Goal: Task Accomplishment & Management: Manage account settings

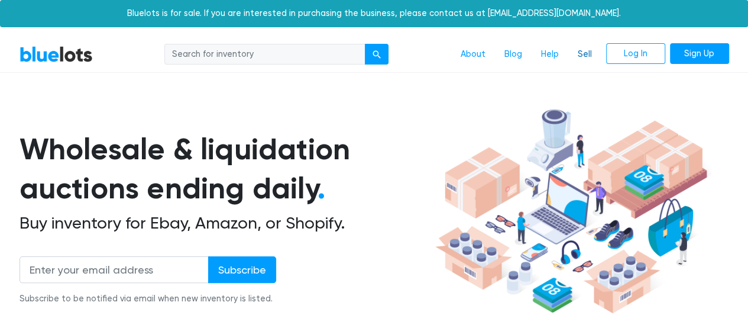
click at [590, 56] on link "Sell" at bounding box center [584, 54] width 33 height 22
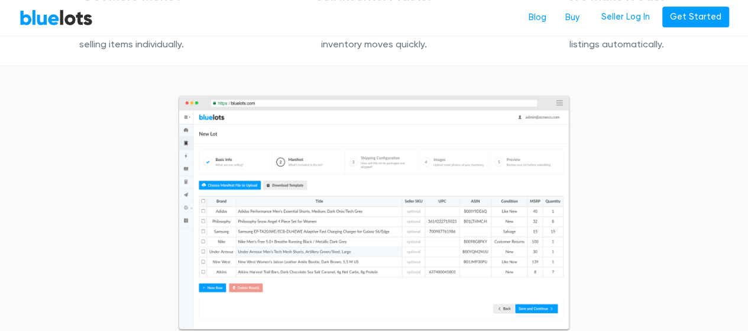
scroll to position [441, 0]
click at [353, 196] on img at bounding box center [373, 213] width 393 height 237
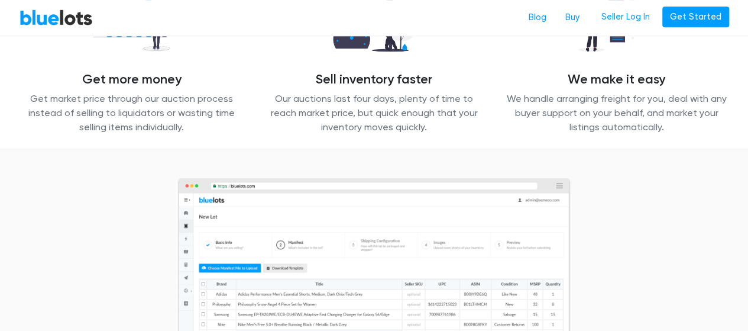
scroll to position [0, 0]
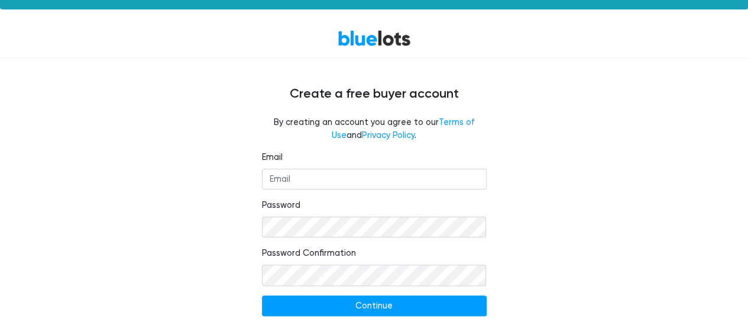
scroll to position [43, 0]
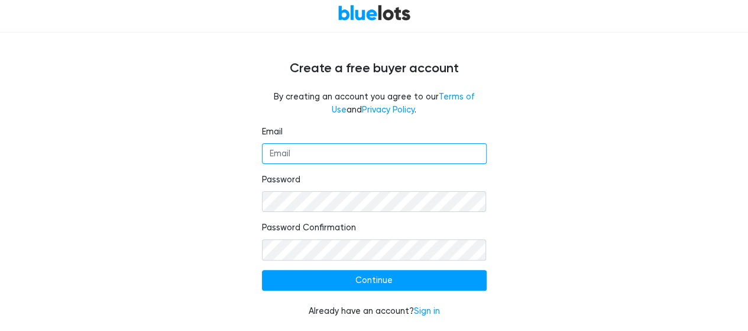
click at [436, 148] on input "Email" at bounding box center [374, 153] width 225 height 21
type input "procurement@honestonlinetrading.com"
click at [516, 235] on div "Email procurement@honestonlinetrading.com Password Password Confirmation Contin…" at bounding box center [374, 228] width 727 height 206
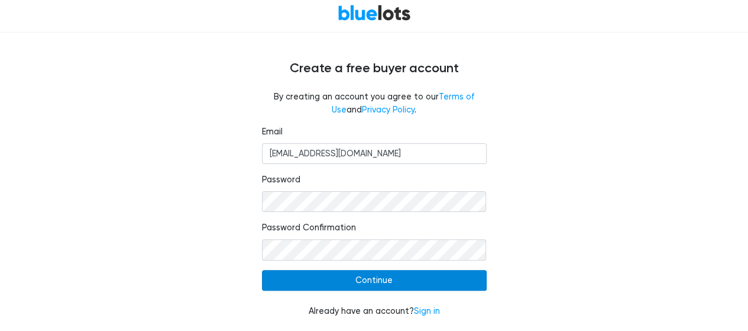
click at [475, 276] on input "Continue" at bounding box center [374, 280] width 225 height 21
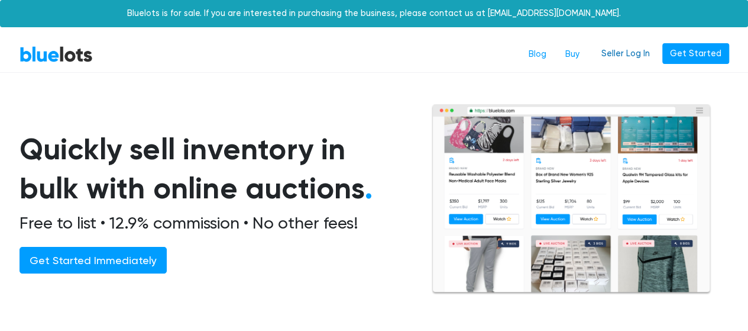
click at [622, 56] on link "Seller Log In" at bounding box center [626, 53] width 64 height 21
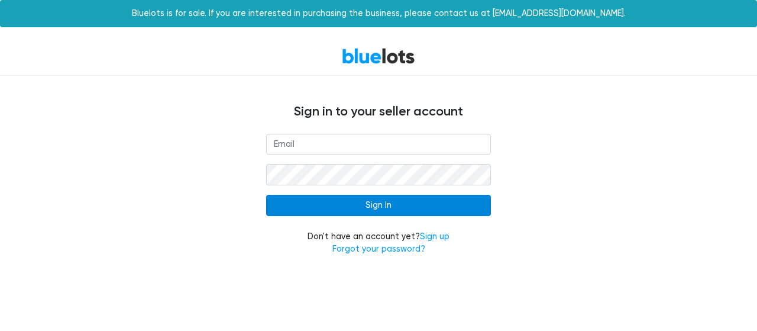
type input "procurement@honestonlinetrading.com"
click at [429, 203] on input "Sign In" at bounding box center [378, 205] width 225 height 21
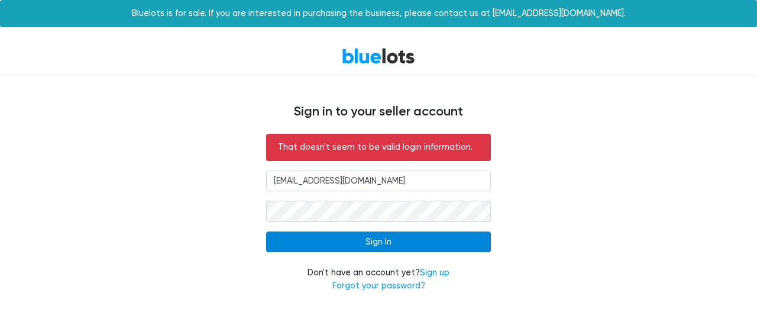
click at [440, 247] on input "Sign In" at bounding box center [378, 241] width 225 height 21
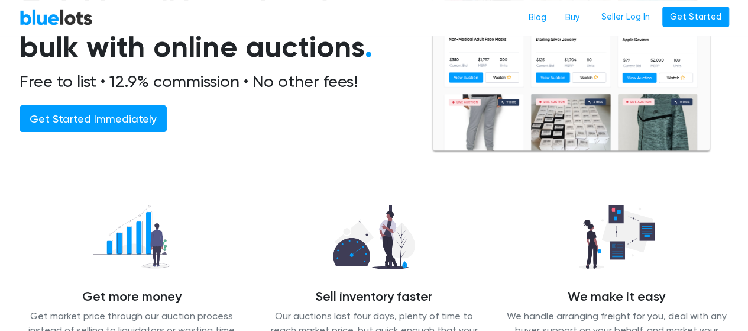
scroll to position [17, 0]
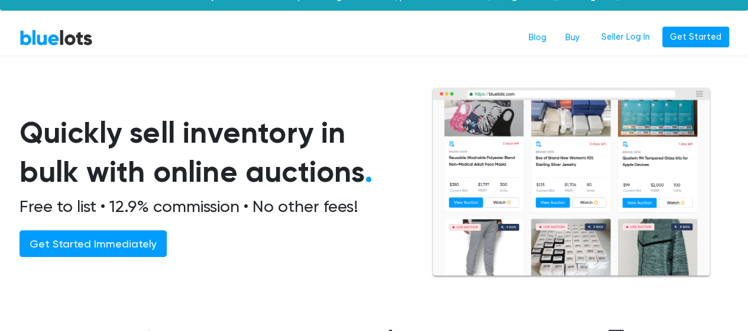
click at [483, 192] on img at bounding box center [571, 182] width 280 height 191
click at [441, 93] on img at bounding box center [571, 182] width 280 height 191
click at [452, 93] on img at bounding box center [571, 182] width 280 height 191
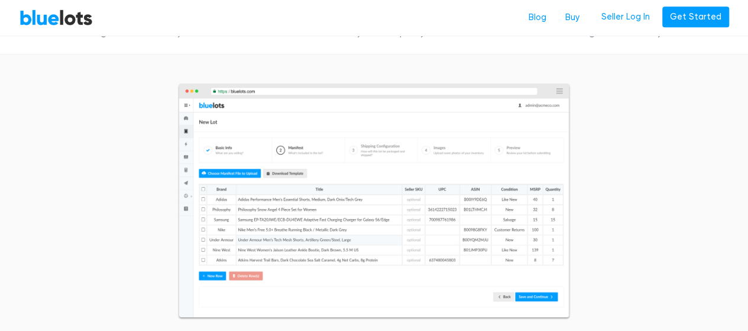
scroll to position [454, 0]
click at [461, 150] on img at bounding box center [373, 200] width 393 height 237
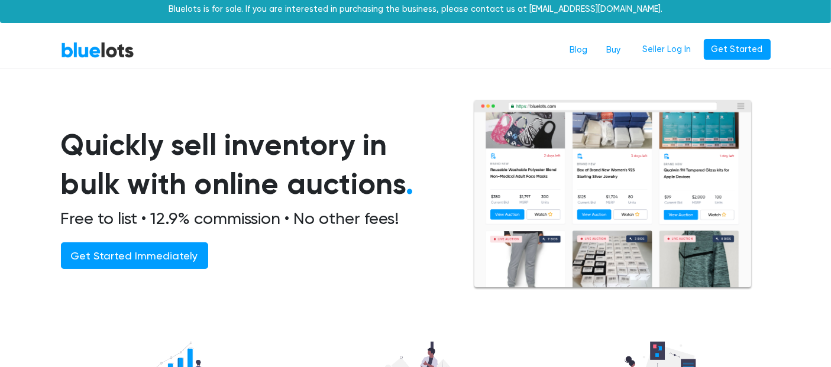
scroll to position [0, 0]
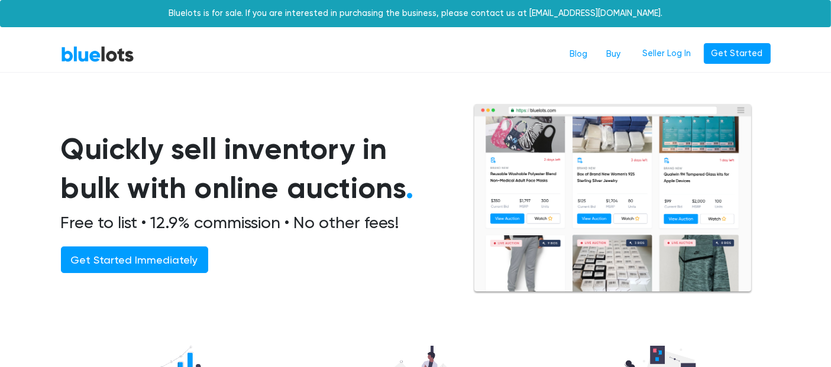
click at [76, 149] on h1 "Quickly sell inventory in bulk with online auctions ." at bounding box center [252, 169] width 383 height 79
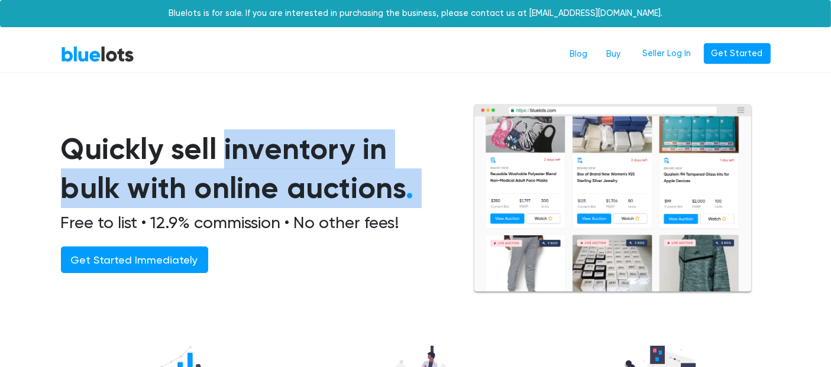
click at [76, 149] on h1 "Quickly sell inventory in bulk with online auctions ." at bounding box center [252, 169] width 383 height 79
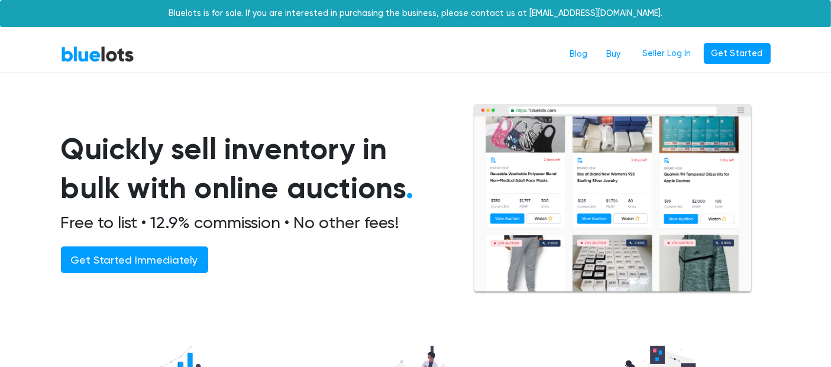
click at [71, 218] on h2 "Free to list • 12.9% commission • No other fees!" at bounding box center [252, 223] width 383 height 20
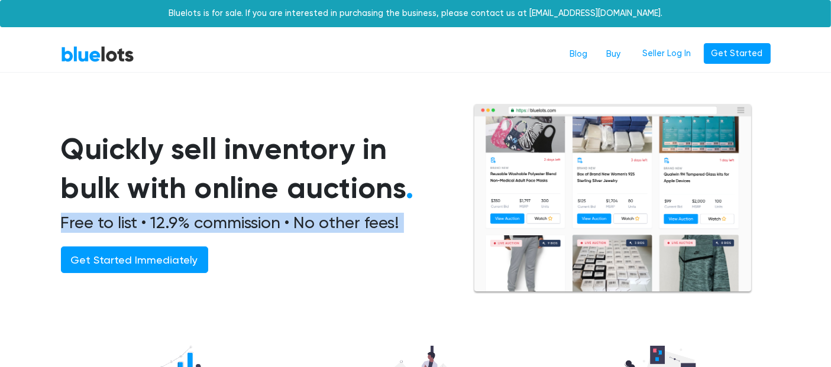
click at [71, 218] on h2 "Free to list • 12.9% commission • No other fees!" at bounding box center [252, 223] width 383 height 20
click at [255, 219] on h2 "Free to list • 12.9% commission • No other fees!" at bounding box center [252, 223] width 383 height 20
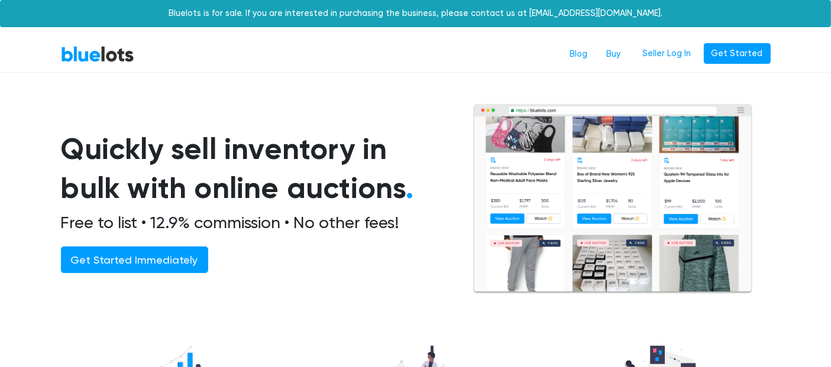
click at [304, 221] on h2 "Free to list • 12.9% commission • No other fees!" at bounding box center [252, 223] width 383 height 20
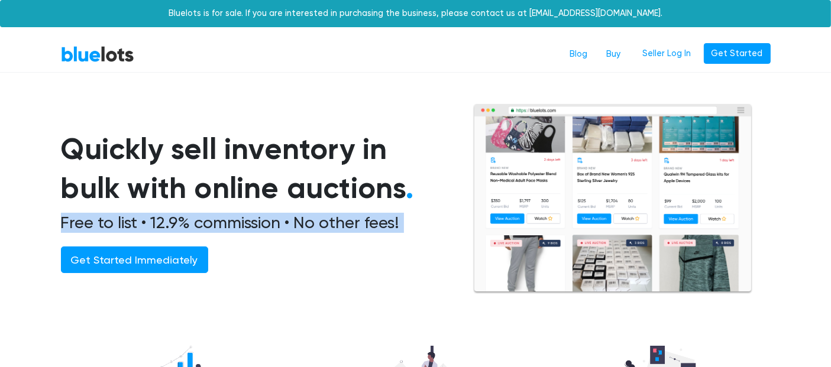
click at [304, 221] on h2 "Free to list • 12.9% commission • No other fees!" at bounding box center [252, 223] width 383 height 20
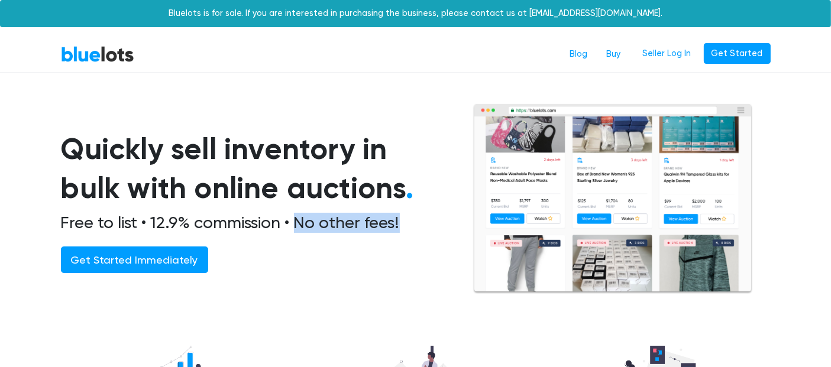
drag, startPoint x: 296, startPoint y: 216, endPoint x: 403, endPoint y: 216, distance: 107.6
click at [403, 216] on h2 "Free to list • 12.9% commission • No other fees!" at bounding box center [252, 223] width 383 height 20
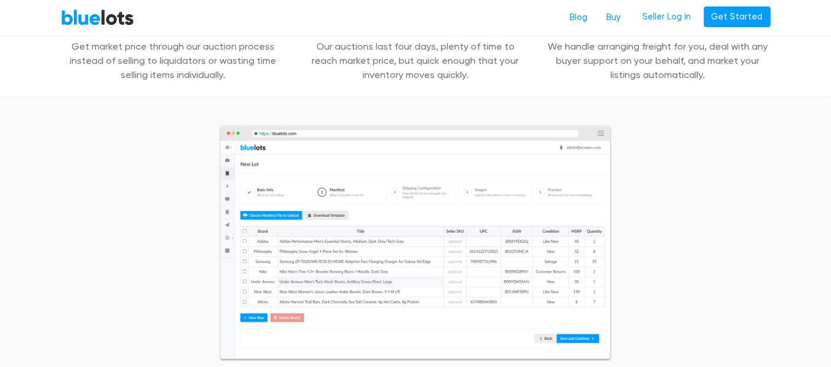
scroll to position [424, 0]
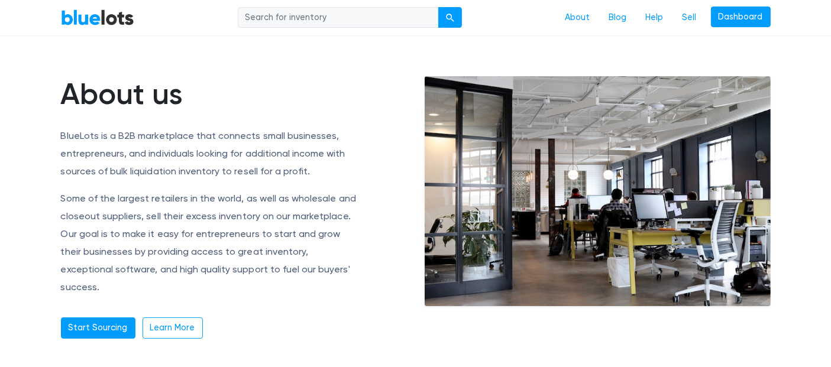
scroll to position [61, 0]
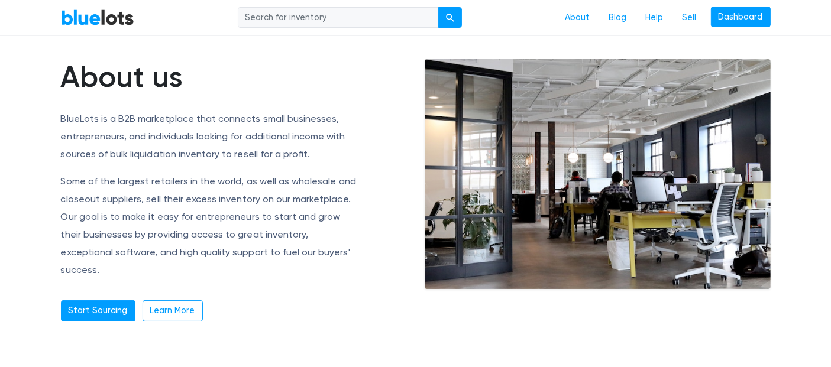
click at [257, 112] on p "BlueLots is a B2B marketplace that connects small businesses, entrepreneurs, an…" at bounding box center [210, 136] width 299 height 53
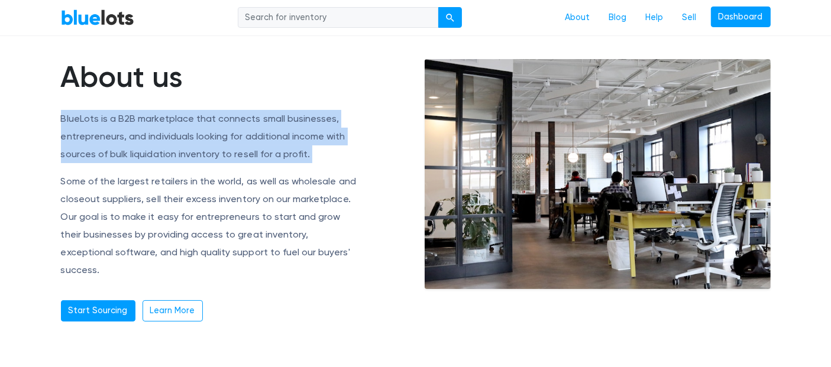
click at [257, 112] on p "BlueLots is a B2B marketplace that connects small businesses, entrepreneurs, an…" at bounding box center [210, 136] width 299 height 53
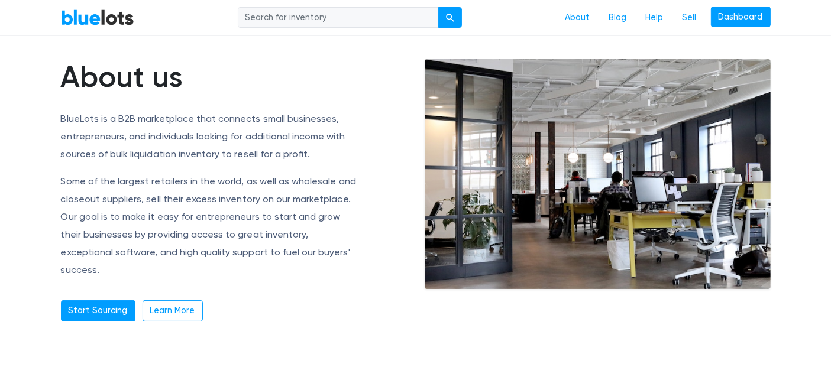
click at [287, 228] on p "Some of the largest retailers in the world, as well as wholesale and closeout s…" at bounding box center [210, 226] width 299 height 106
click at [690, 18] on link "Sell" at bounding box center [689, 18] width 33 height 22
click at [738, 25] on link "Dashboard" at bounding box center [741, 17] width 60 height 21
